Goal: Information Seeking & Learning: Learn about a topic

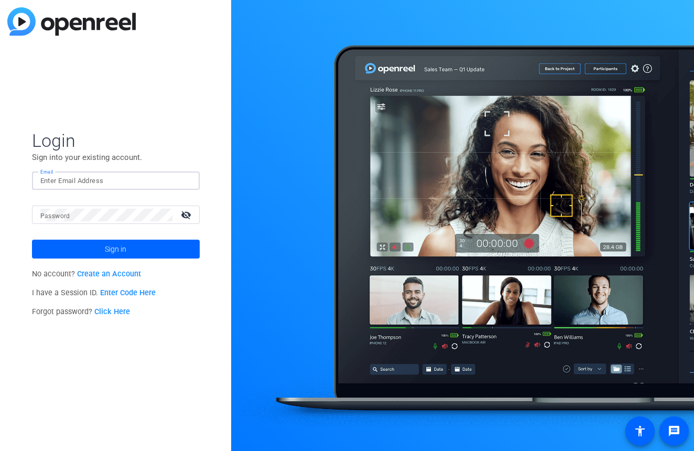
click at [96, 180] on input "Email" at bounding box center [115, 181] width 151 height 13
type input "[PERSON_NAME][EMAIL_ADDRESS][DOMAIN_NAME]"
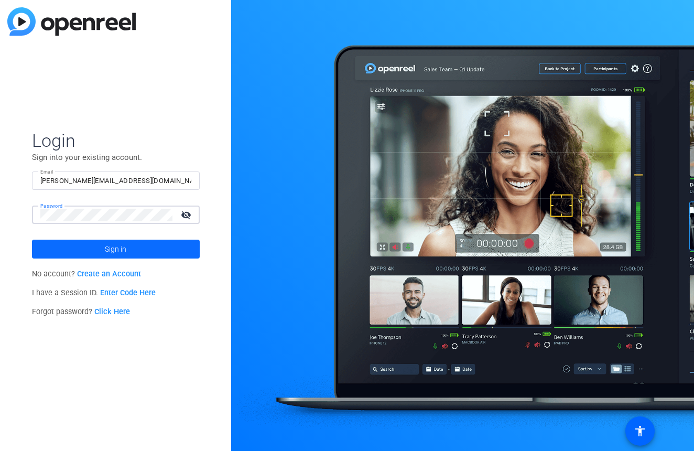
click at [119, 243] on span "Sign in" at bounding box center [115, 249] width 21 height 26
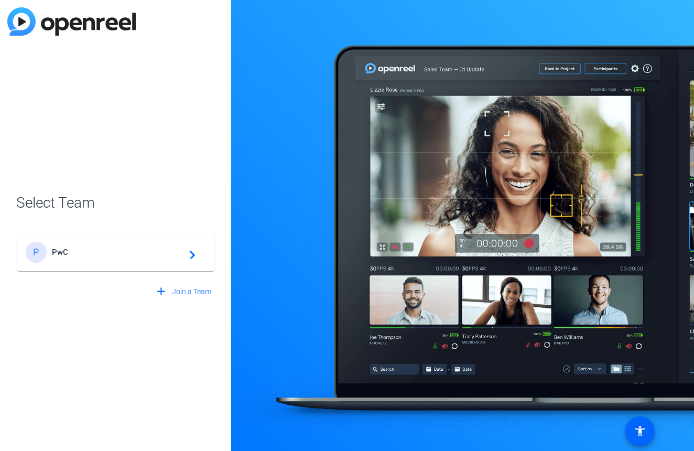
click at [106, 249] on span "PwC" at bounding box center [117, 251] width 131 height 9
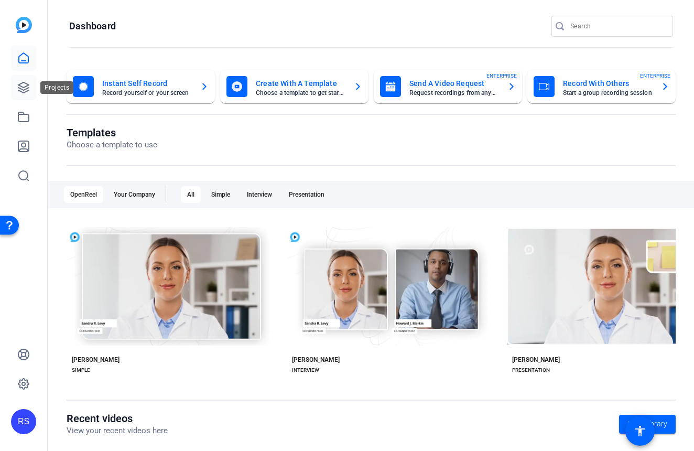
click at [23, 83] on icon at bounding box center [23, 87] width 10 height 10
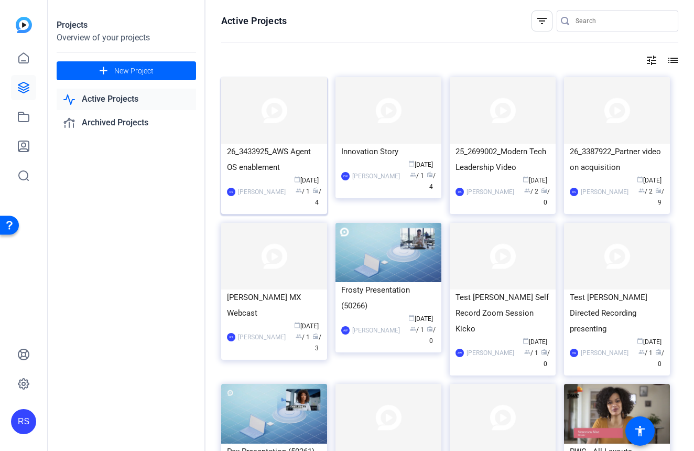
click at [280, 130] on img at bounding box center [274, 110] width 106 height 67
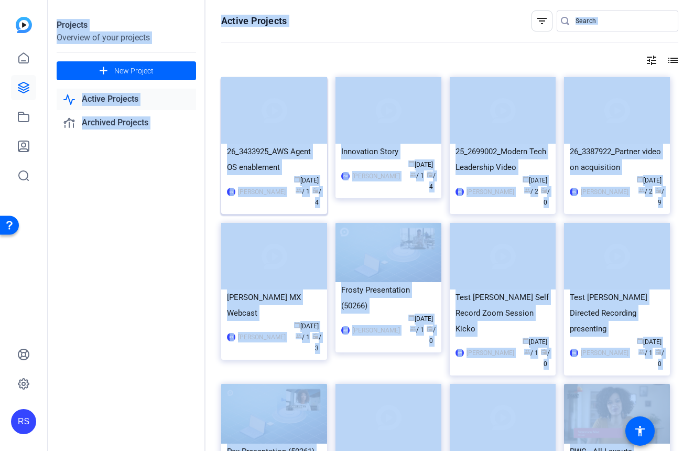
click at [280, 130] on div "Projects Overview of your projects add New Project Active Projects Archived Pro…" at bounding box center [371, 225] width 646 height 451
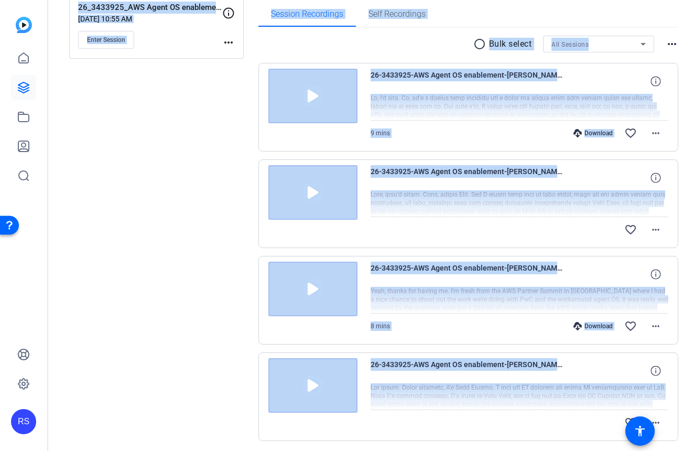
scroll to position [169, 0]
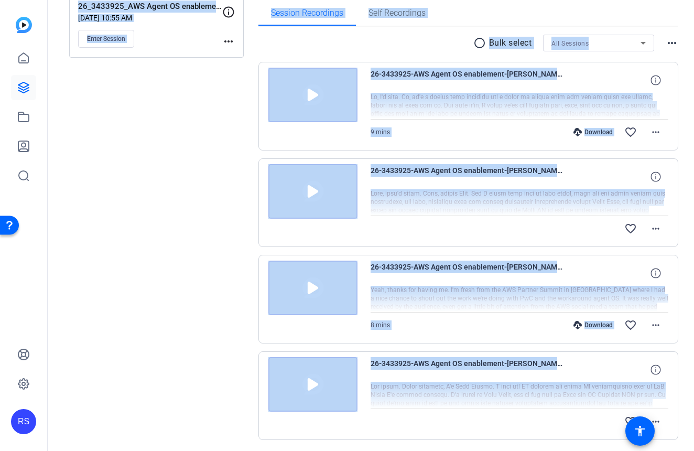
click at [320, 187] on img at bounding box center [312, 191] width 89 height 55
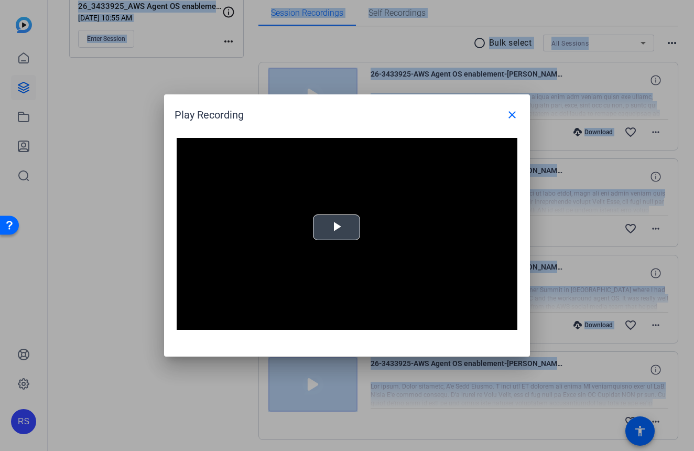
click at [336, 227] on span "Video Player" at bounding box center [336, 227] width 0 height 0
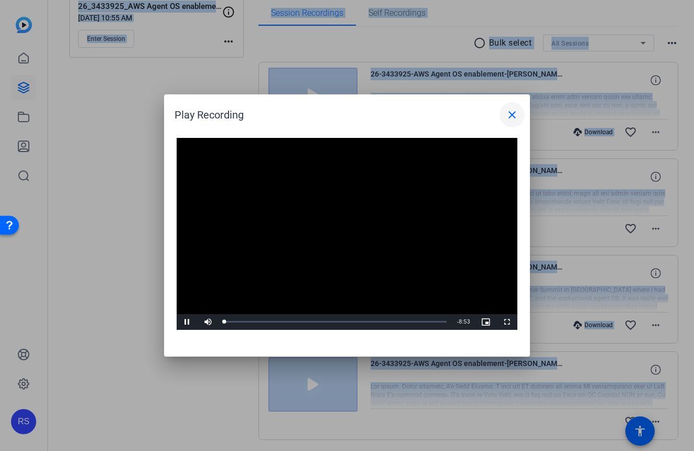
click at [514, 114] on mat-icon "close" at bounding box center [512, 114] width 13 height 13
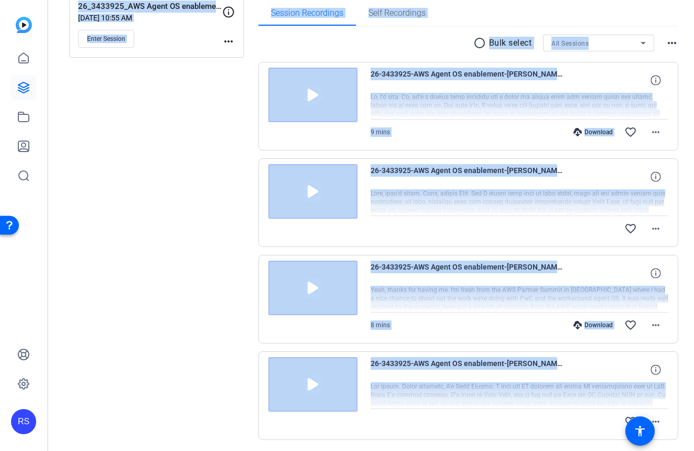
click at [430, 367] on span "26-3433925-AWS Agent OS enablement-[PERSON_NAME]-01-2025-09-11-17-50-19-708-0" at bounding box center [468, 369] width 194 height 25
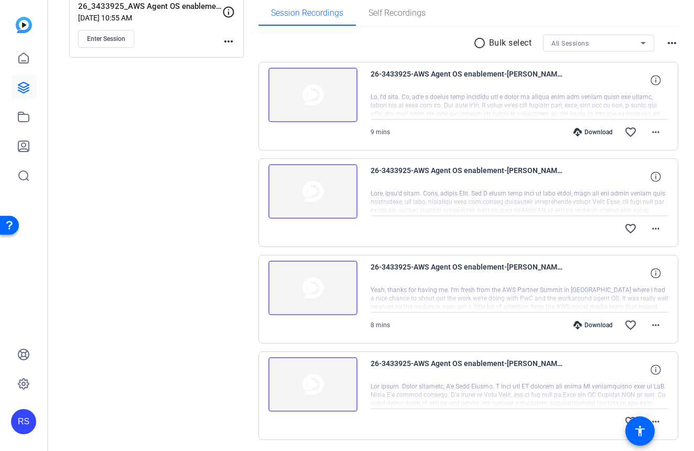
click at [311, 385] on img at bounding box center [312, 384] width 89 height 55
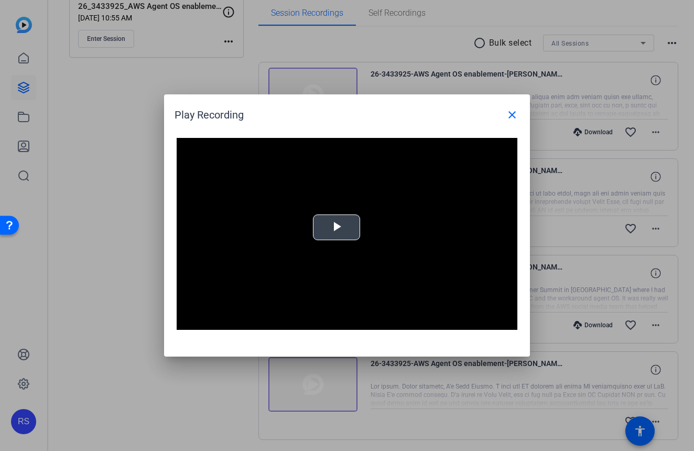
click at [336, 227] on span "Video Player" at bounding box center [336, 227] width 0 height 0
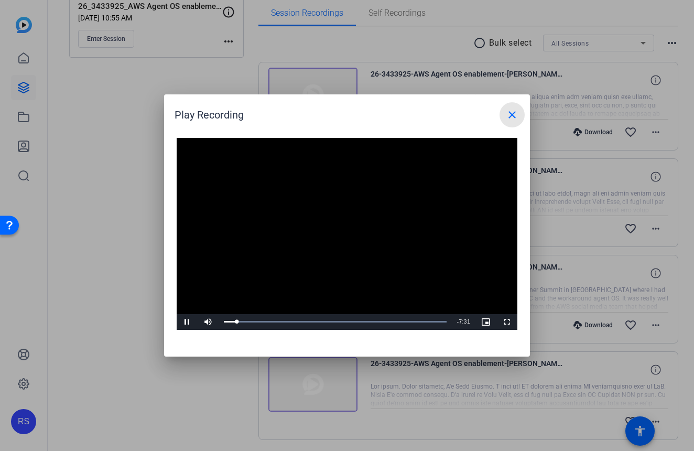
click at [514, 117] on mat-icon "close" at bounding box center [512, 114] width 13 height 13
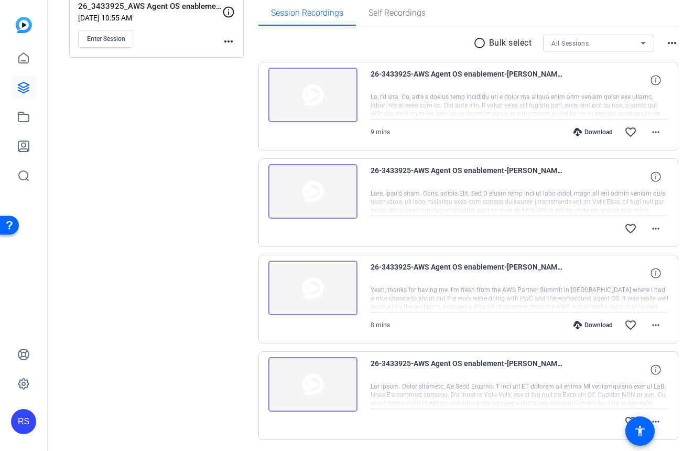
click at [505, 190] on div at bounding box center [520, 202] width 298 height 26
click at [330, 192] on img at bounding box center [312, 191] width 89 height 55
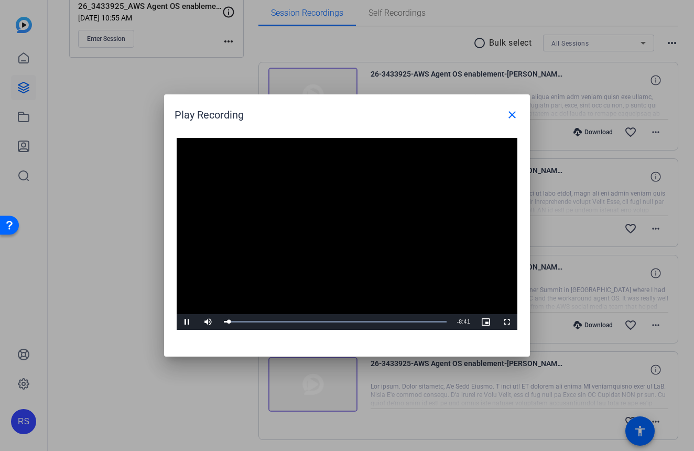
click at [186, 322] on span "Video Player" at bounding box center [187, 322] width 21 height 0
click at [187, 322] on span "Video Player" at bounding box center [187, 322] width 21 height 0
click at [280, 322] on div "Loaded : 100.00% 2:12 0:16" at bounding box center [335, 321] width 223 height 3
click at [314, 319] on div "Loaded : 100.00% 3:36 2:17" at bounding box center [335, 322] width 233 height 16
click at [350, 318] on div "Loaded : 100.00% 4:57 3:36" at bounding box center [335, 322] width 233 height 16
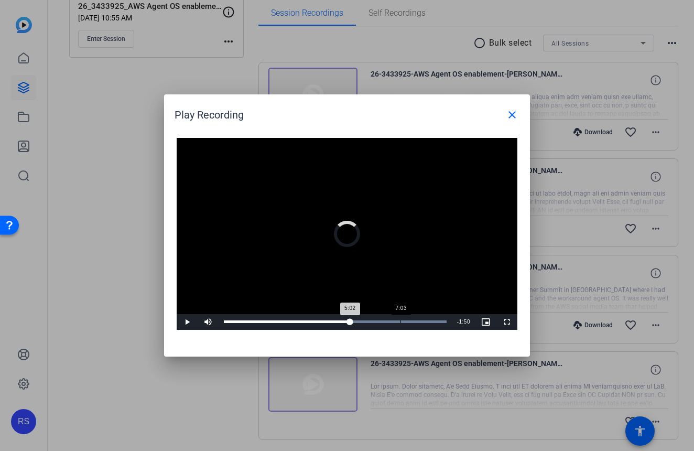
click at [400, 318] on div "Loaded : 100.00% 7:03 5:02" at bounding box center [335, 322] width 233 height 16
click at [433, 320] on div "Loaded : 100.00% 8:22 8:22" at bounding box center [335, 322] width 233 height 16
click at [187, 322] on span "Video Player" at bounding box center [187, 322] width 21 height 0
click at [513, 112] on mat-icon "close" at bounding box center [512, 114] width 13 height 13
